Goal: Navigation & Orientation: Understand site structure

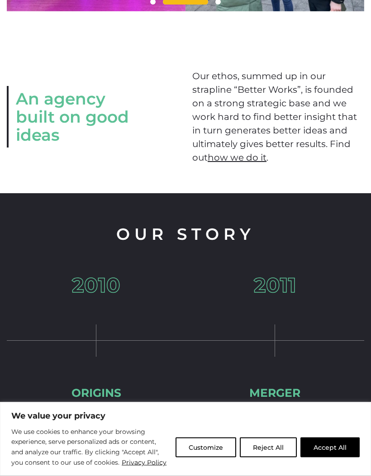
scroll to position [737, 0]
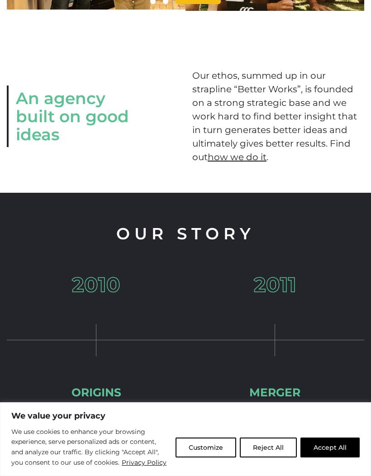
click at [201, 458] on button "Customize" at bounding box center [206, 448] width 61 height 20
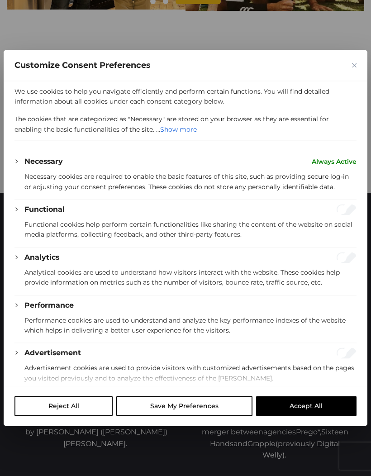
click at [311, 417] on button "Accept All" at bounding box center [306, 407] width 101 height 20
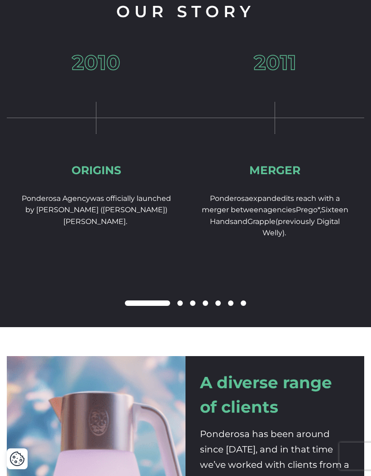
scroll to position [948, 0]
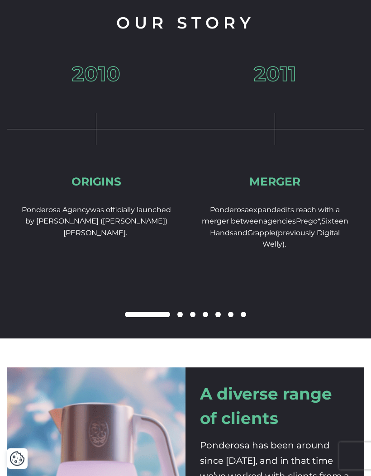
click at [183, 312] on div at bounding box center [186, 315] width 358 height 11
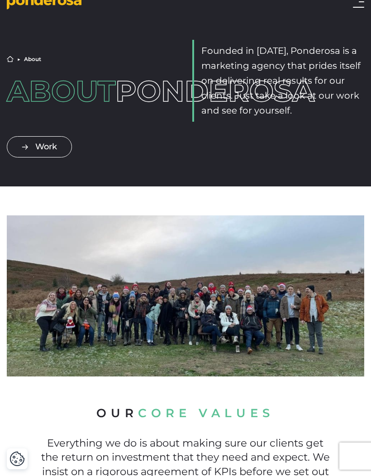
scroll to position [0, 0]
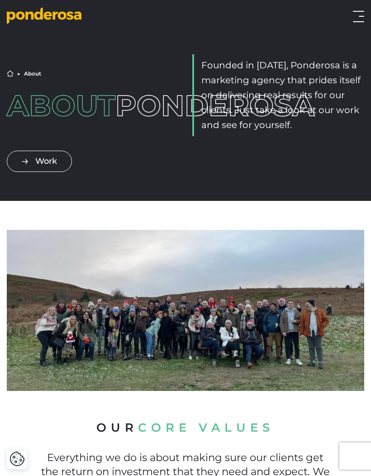
click at [51, 163] on link "Work" at bounding box center [39, 161] width 65 height 21
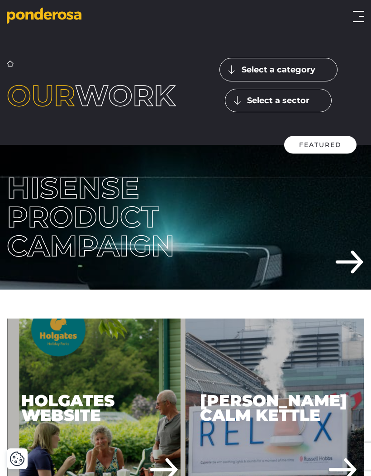
click at [13, 60] on link "Home" at bounding box center [10, 63] width 7 height 7
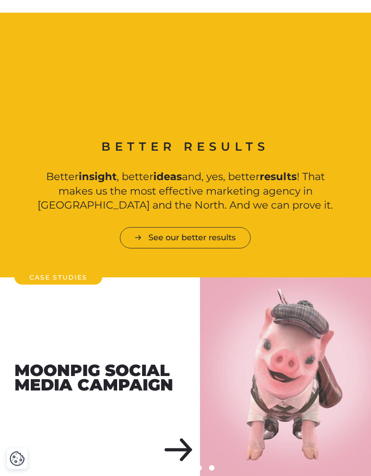
scroll to position [477, 0]
click at [200, 233] on link "See our better results" at bounding box center [185, 237] width 131 height 21
